Goal: Use online tool/utility: Utilize a website feature to perform a specific function

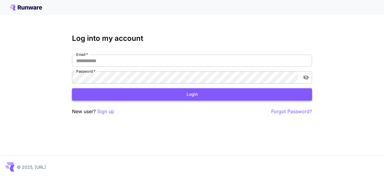
type input "**********"
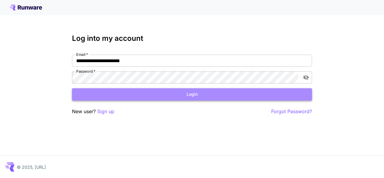
click at [193, 91] on button "Login" at bounding box center [192, 94] width 240 height 12
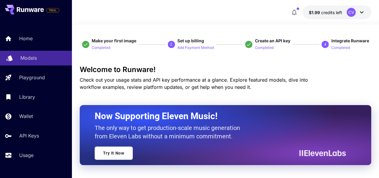
click at [45, 55] on div "Models" at bounding box center [43, 57] width 47 height 7
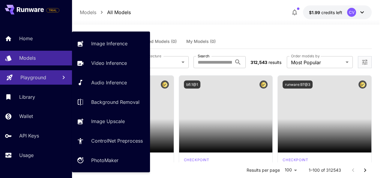
click at [41, 82] on link "Playground" at bounding box center [36, 77] width 72 height 15
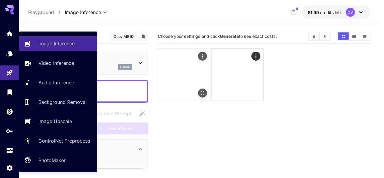
type input "**********"
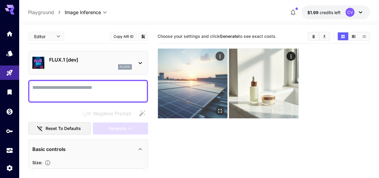
click at [195, 83] on img at bounding box center [193, 84] width 70 height 70
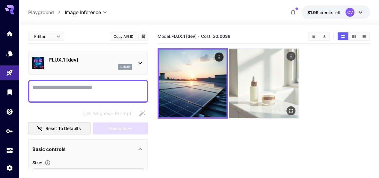
click at [243, 79] on img at bounding box center [264, 84] width 70 height 70
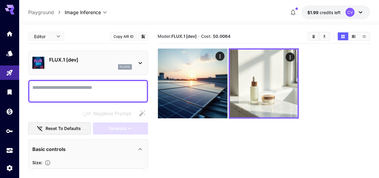
click at [327, 7] on button "$1.99 credits left CV" at bounding box center [336, 12] width 69 height 14
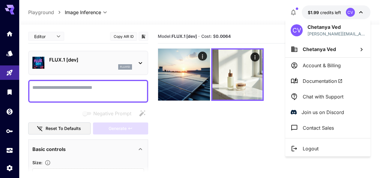
drag, startPoint x: 327, startPoint y: 7, endPoint x: 254, endPoint y: 19, distance: 74.1
click at [254, 19] on div at bounding box center [192, 89] width 384 height 178
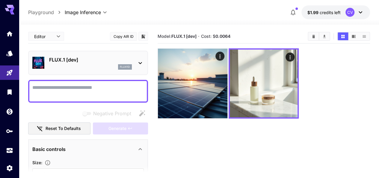
click at [136, 56] on div "FLUX.1 [dev] flux1d" at bounding box center [88, 63] width 112 height 18
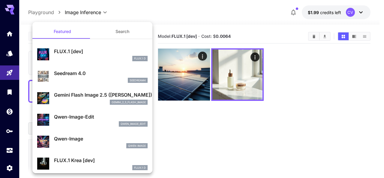
click at [117, 28] on button "Search" at bounding box center [122, 31] width 60 height 14
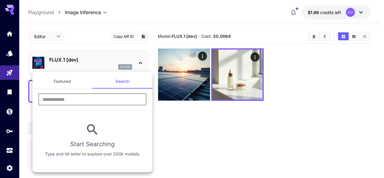
click at [114, 94] on input "text" at bounding box center [92, 99] width 108 height 12
type input "****"
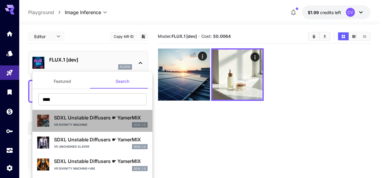
click at [108, 122] on div "V9 DIVINITY MACHINE SDXL 1.0" at bounding box center [101, 124] width 94 height 5
type input "**"
type input "***"
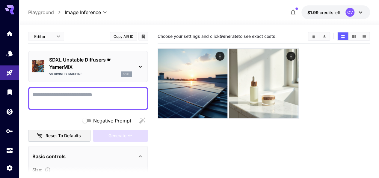
click at [137, 65] on icon at bounding box center [140, 66] width 7 height 7
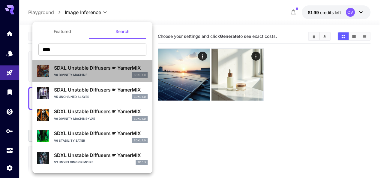
click at [113, 65] on p "SDXL Unstable Diffusers ☛ YamerMIX" at bounding box center [101, 67] width 94 height 7
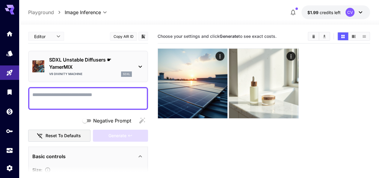
click at [100, 94] on textarea "Negative Prompt" at bounding box center [88, 98] width 112 height 14
click at [90, 93] on textarea "Negative Prompt" at bounding box center [88, 98] width 112 height 14
paste textarea "**********"
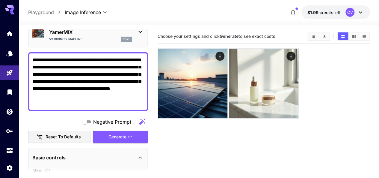
scroll to position [35, 0]
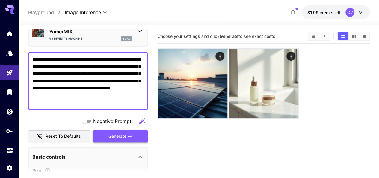
type textarea "**********"
click at [128, 134] on icon "button" at bounding box center [130, 136] width 5 height 5
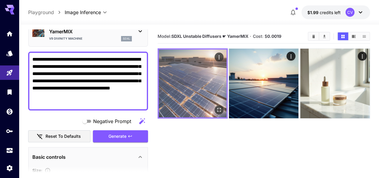
click at [173, 84] on img at bounding box center [193, 83] width 68 height 68
click at [216, 107] on icon "Open in fullscreen" at bounding box center [219, 110] width 6 height 6
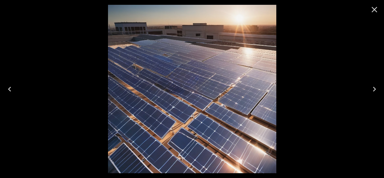
click at [371, 12] on icon "Close" at bounding box center [374, 10] width 10 height 10
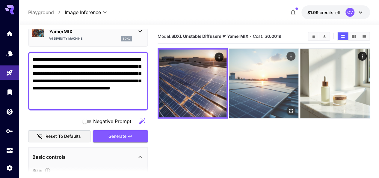
click at [244, 72] on img at bounding box center [264, 84] width 70 height 70
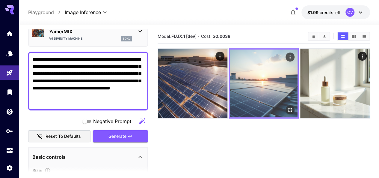
click at [244, 72] on img at bounding box center [264, 83] width 68 height 68
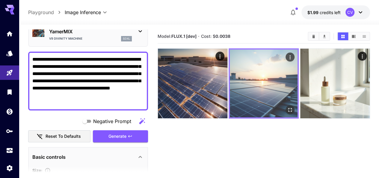
click at [244, 72] on img at bounding box center [264, 83] width 68 height 68
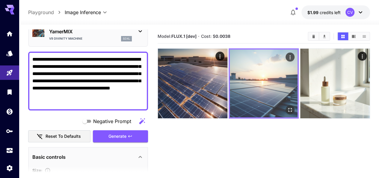
click at [244, 72] on img at bounding box center [264, 83] width 68 height 68
click at [288, 107] on icon "Open in fullscreen" at bounding box center [291, 110] width 6 height 6
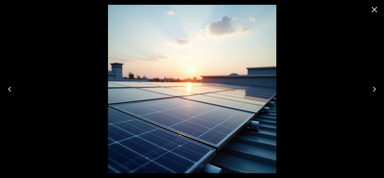
click at [374, 9] on icon "Close" at bounding box center [374, 10] width 6 height 6
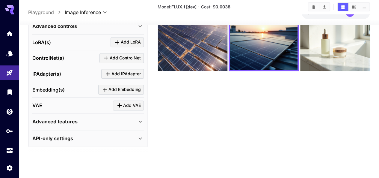
scroll to position [228, 0]
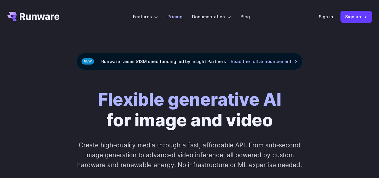
click at [174, 19] on link "Pricing" at bounding box center [175, 16] width 15 height 7
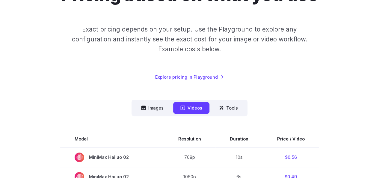
scroll to position [78, 0]
click at [155, 108] on button "Images" at bounding box center [152, 108] width 37 height 12
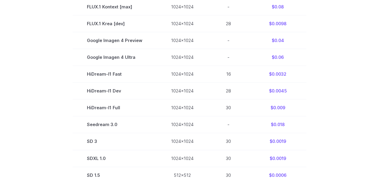
scroll to position [425, 0]
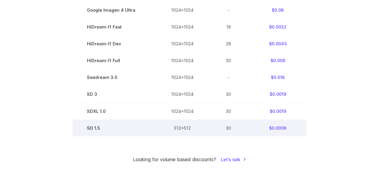
click at [204, 129] on td "512x512" at bounding box center [182, 127] width 51 height 17
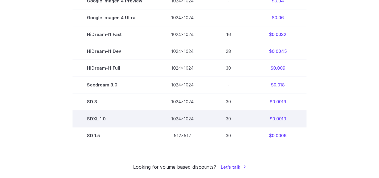
scroll to position [417, 0]
